Goal: Information Seeking & Learning: Learn about a topic

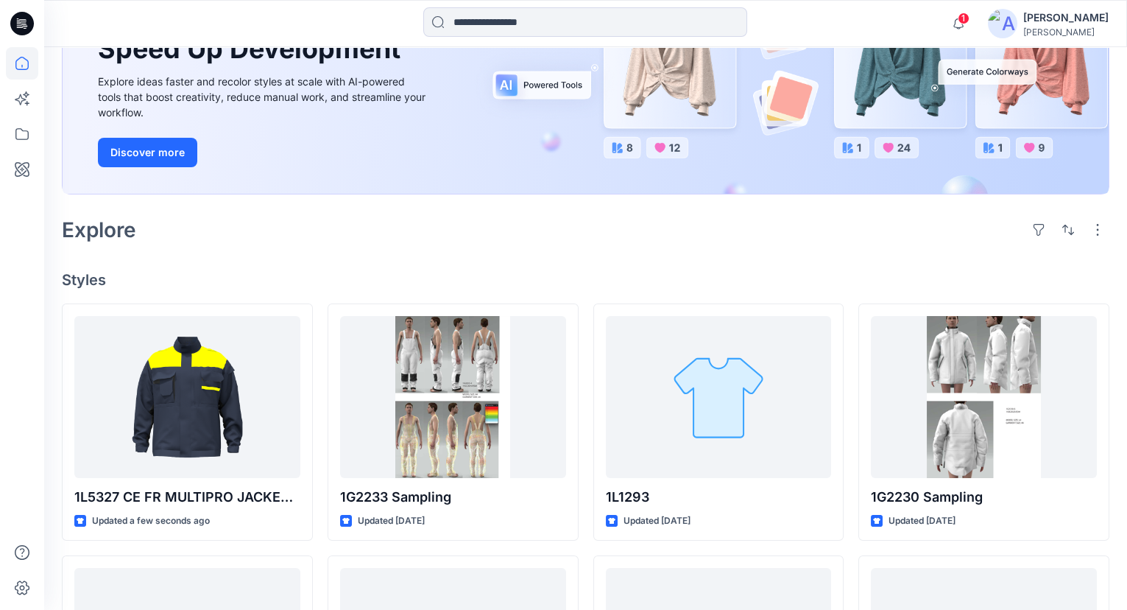
scroll to position [200, 0]
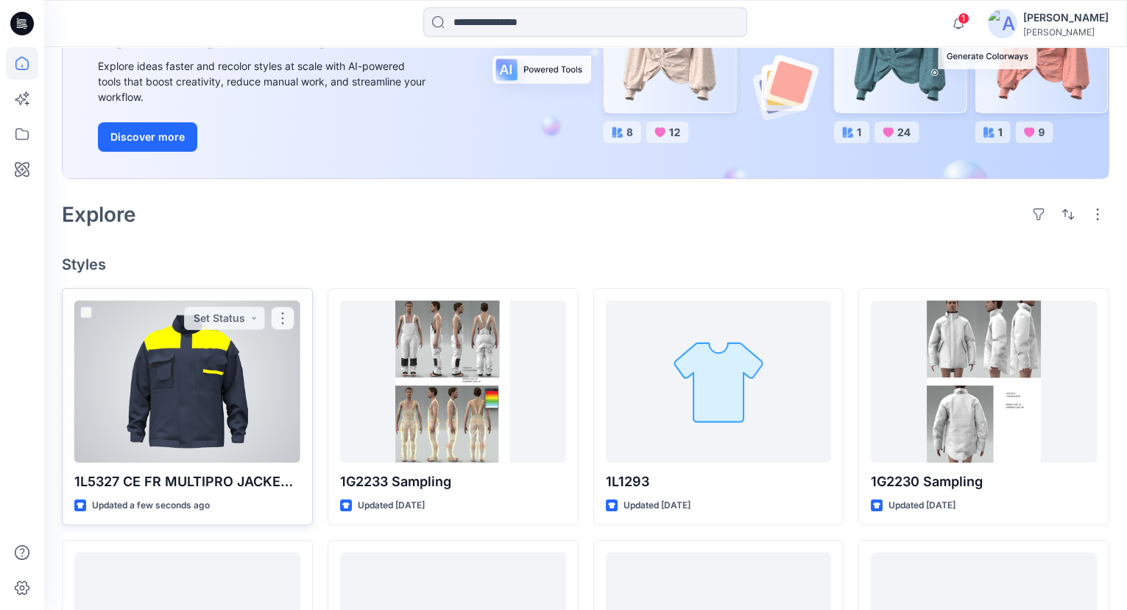
click at [214, 392] on div at bounding box center [187, 381] width 226 height 162
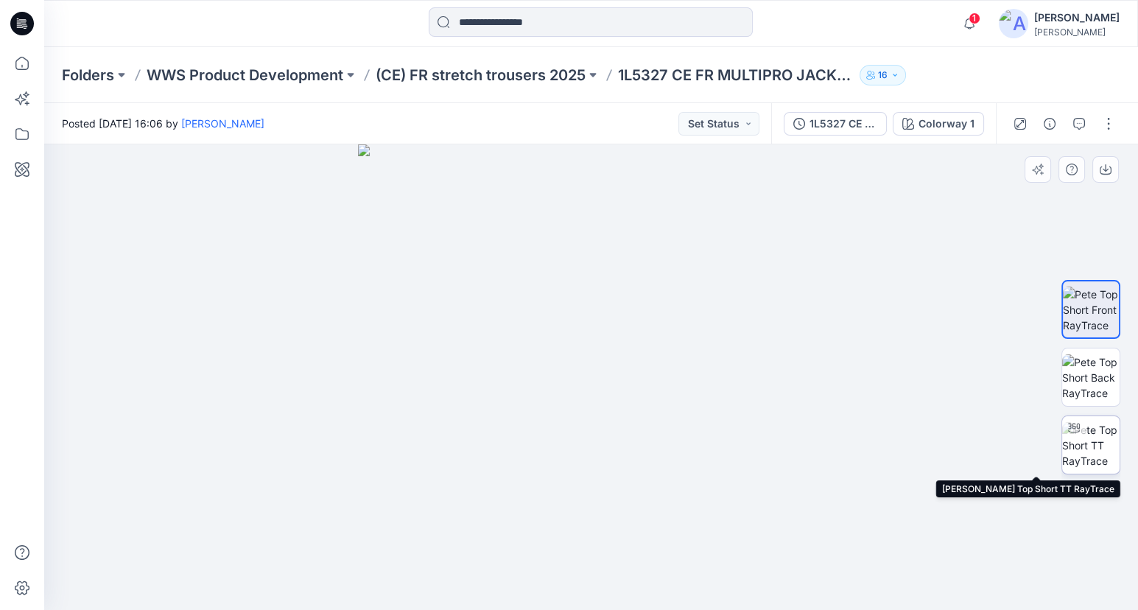
click at [1087, 431] on img at bounding box center [1090, 445] width 57 height 46
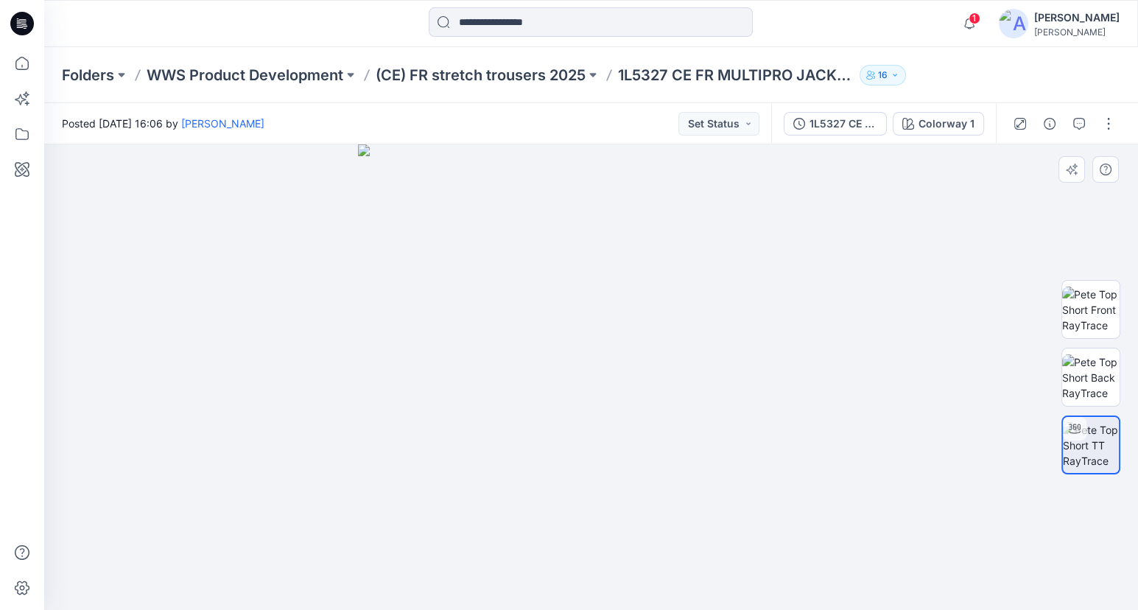
drag, startPoint x: 742, startPoint y: 415, endPoint x: 348, endPoint y: 429, distance: 394.2
click at [348, 429] on div at bounding box center [590, 376] width 1093 height 465
drag, startPoint x: 681, startPoint y: 423, endPoint x: 545, endPoint y: 409, distance: 137.0
click at [545, 415] on img at bounding box center [590, 354] width 545 height 509
drag, startPoint x: 759, startPoint y: 543, endPoint x: 672, endPoint y: 542, distance: 86.9
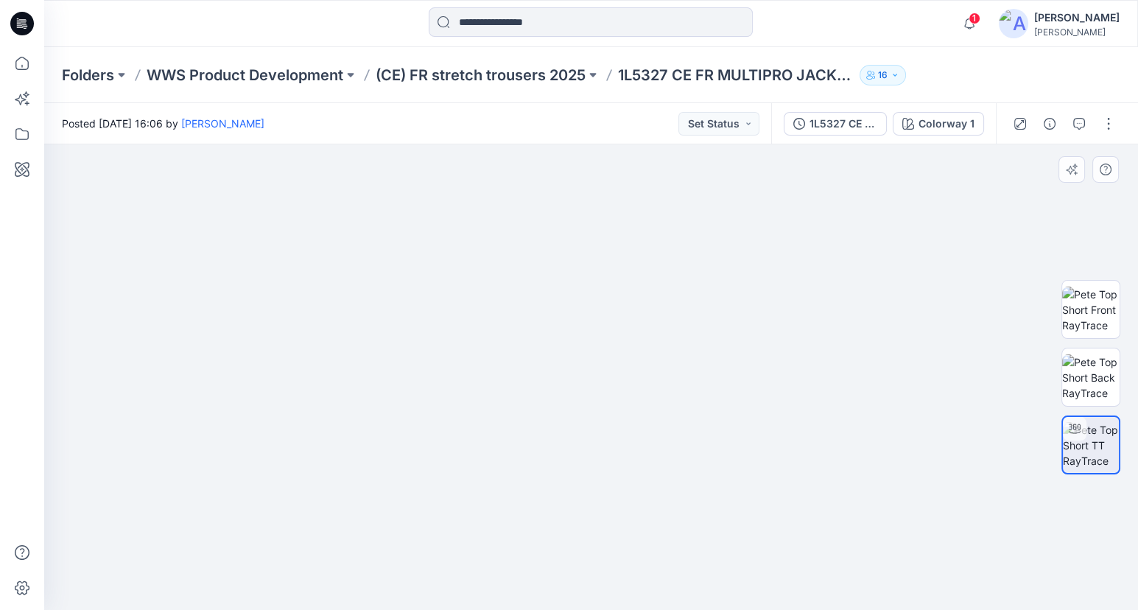
click at [672, 542] on img at bounding box center [590, 351] width 545 height 515
drag, startPoint x: 783, startPoint y: 540, endPoint x: 758, endPoint y: 540, distance: 25.0
click at [758, 540] on img at bounding box center [590, 351] width 545 height 515
drag, startPoint x: 479, startPoint y: 482, endPoint x: 569, endPoint y: 486, distance: 90.7
click at [569, 486] on img at bounding box center [590, 351] width 545 height 515
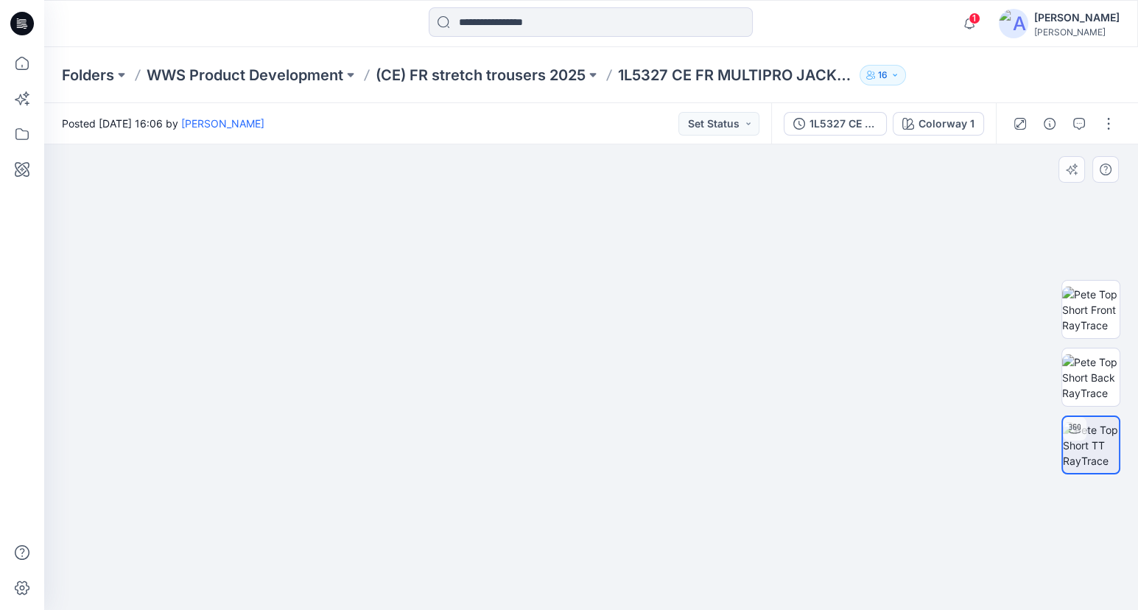
drag, startPoint x: 764, startPoint y: 417, endPoint x: 733, endPoint y: 423, distance: 31.6
click at [733, 423] on img at bounding box center [590, 354] width 545 height 511
drag, startPoint x: 716, startPoint y: 395, endPoint x: 498, endPoint y: 389, distance: 218.0
click at [498, 389] on div at bounding box center [590, 376] width 1093 height 465
drag, startPoint x: 814, startPoint y: 558, endPoint x: 781, endPoint y: 560, distance: 32.5
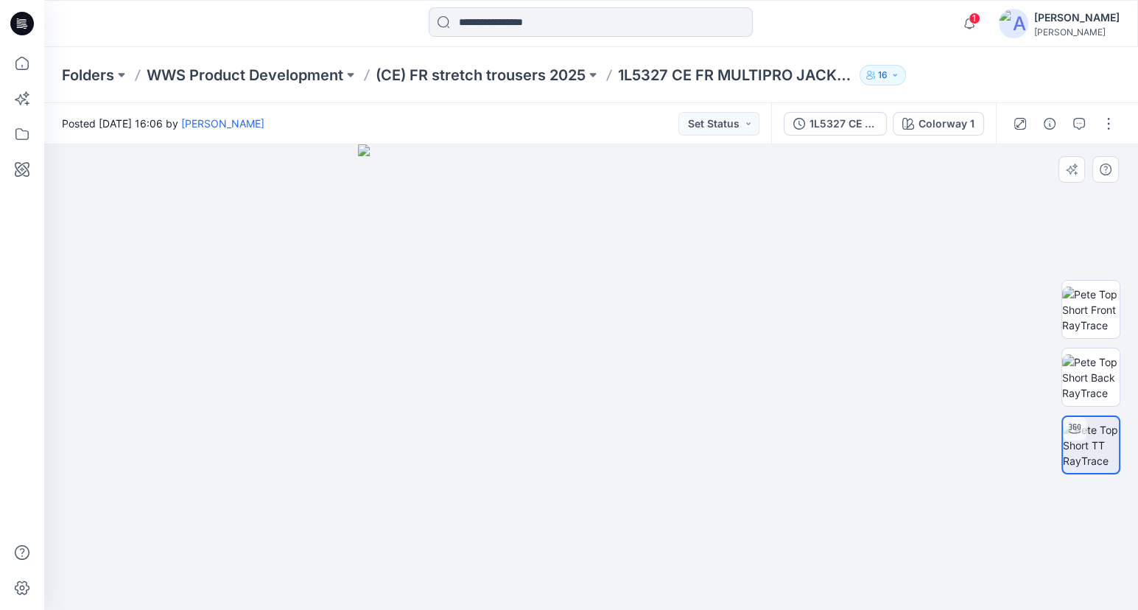
click at [781, 560] on div at bounding box center [590, 376] width 1093 height 465
click at [821, 589] on div at bounding box center [590, 376] width 1093 height 465
drag, startPoint x: 728, startPoint y: 504, endPoint x: 738, endPoint y: 490, distance: 16.8
click at [738, 490] on div at bounding box center [590, 376] width 1093 height 465
drag, startPoint x: 775, startPoint y: 512, endPoint x: 619, endPoint y: 512, distance: 155.4
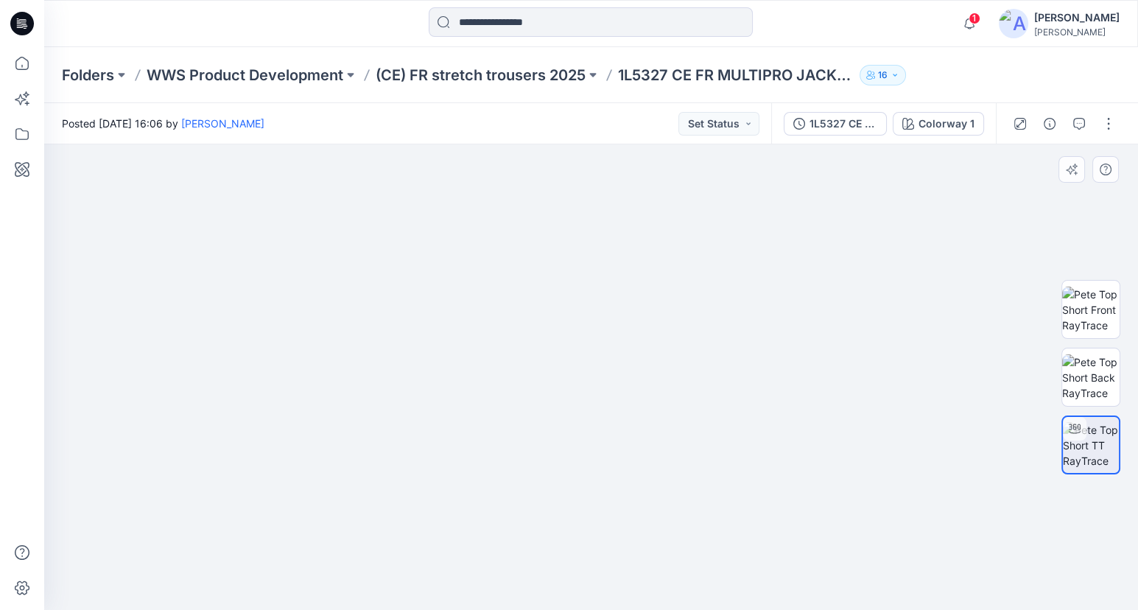
click at [619, 512] on img at bounding box center [591, 338] width 624 height 544
drag, startPoint x: 824, startPoint y: 479, endPoint x: 632, endPoint y: 481, distance: 191.4
click at [632, 481] on div at bounding box center [590, 376] width 1093 height 465
drag, startPoint x: 825, startPoint y: 500, endPoint x: 573, endPoint y: 499, distance: 251.8
click at [573, 499] on div at bounding box center [590, 376] width 1093 height 465
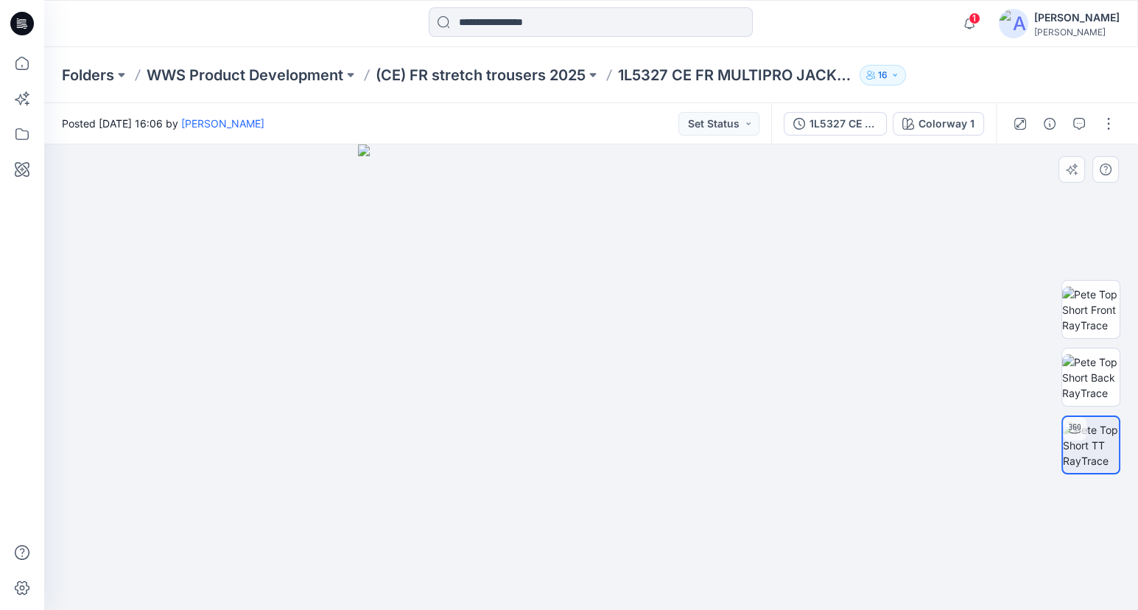
drag, startPoint x: 706, startPoint y: 378, endPoint x: 465, endPoint y: 394, distance: 241.3
click at [465, 394] on div at bounding box center [590, 376] width 1093 height 465
click at [980, 19] on span "1" at bounding box center [974, 19] width 12 height 12
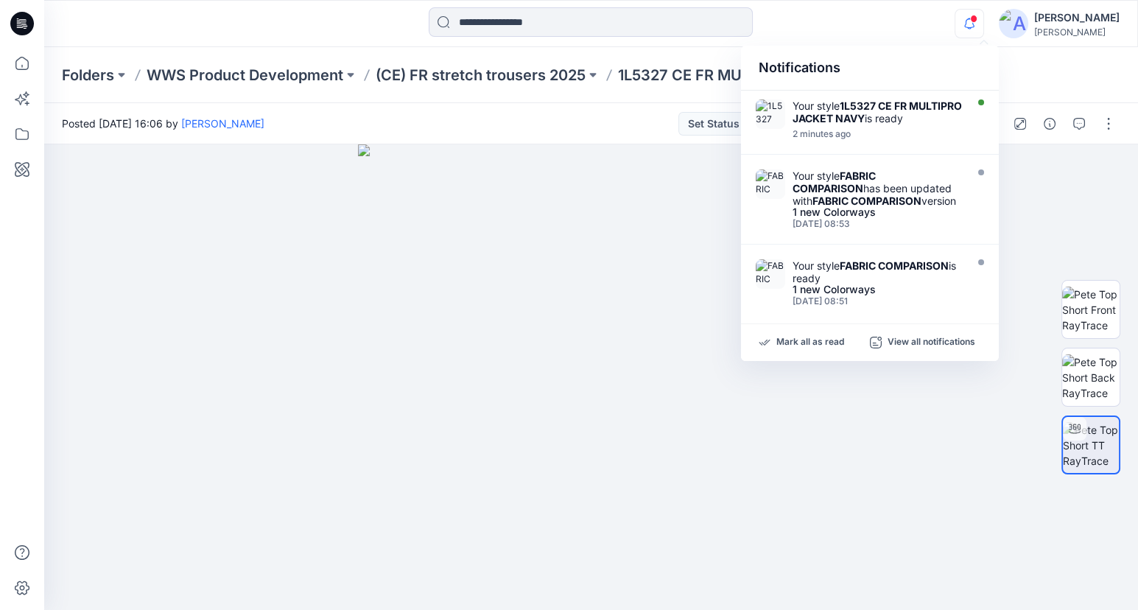
click at [983, 19] on icon "button" at bounding box center [969, 23] width 28 height 29
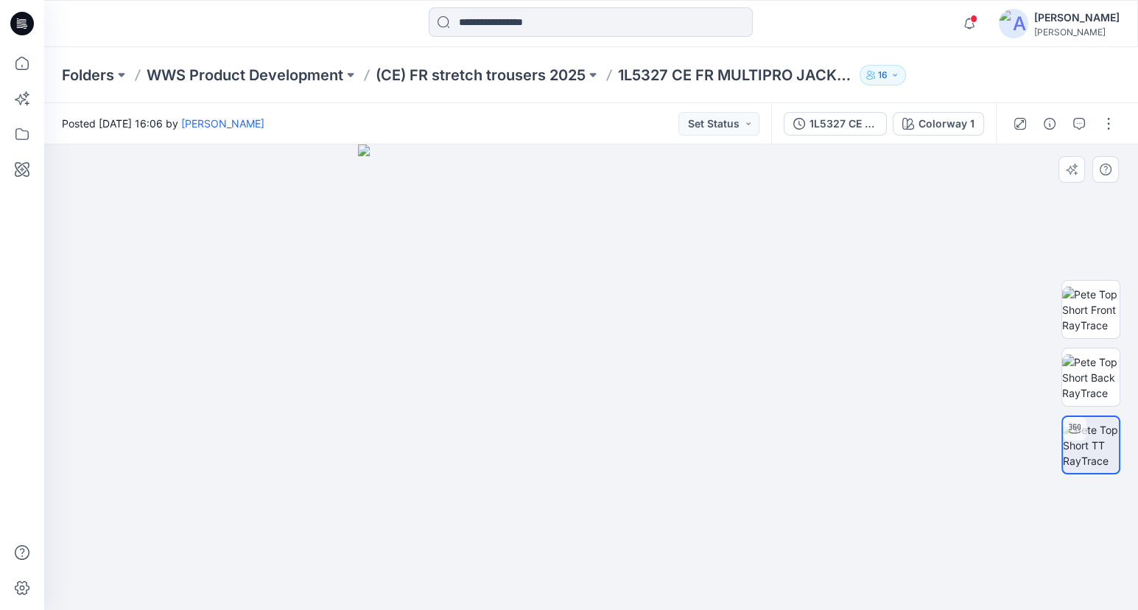
click at [731, 457] on div at bounding box center [590, 376] width 1093 height 465
drag, startPoint x: 730, startPoint y: 448, endPoint x: 531, endPoint y: 445, distance: 199.6
click at [531, 445] on div at bounding box center [590, 376] width 1093 height 465
click at [0, 383] on html "Notifications Your style 1L5327 CE FR MULTIPRO JACKET NAVY is ready 2 minutes a…" at bounding box center [569, 305] width 1138 height 610
